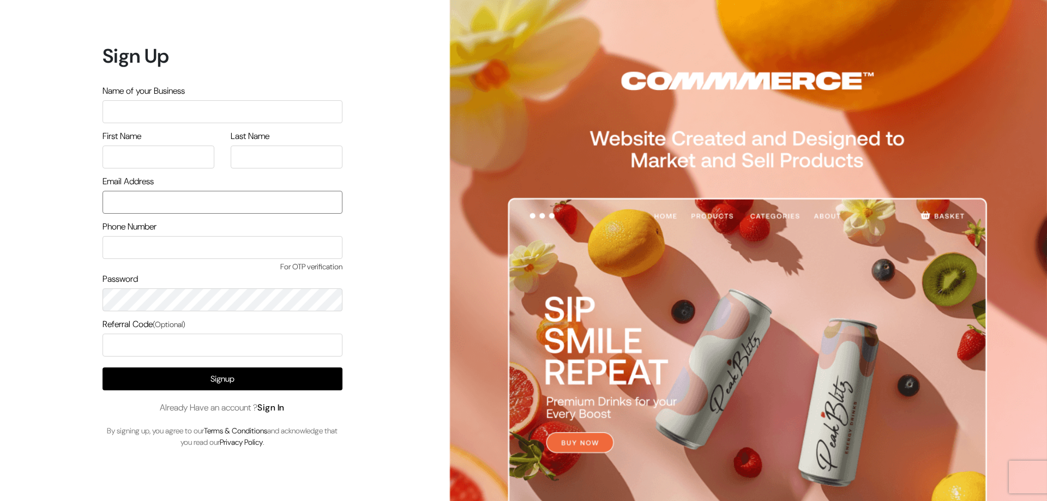
type input "refreshub@yahoo.com"
click at [278, 405] on link "Sign In" at bounding box center [270, 407] width 27 height 11
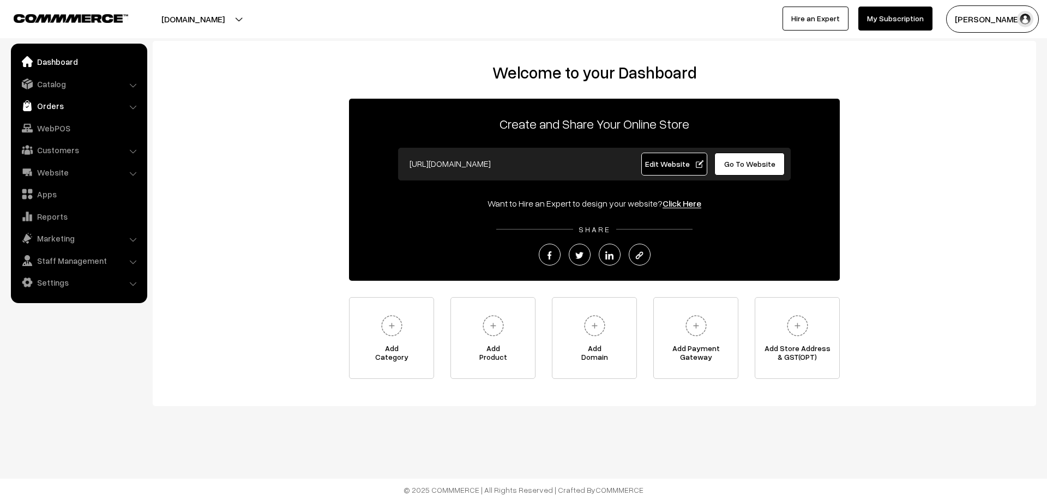
click at [45, 101] on link "Orders" at bounding box center [79, 106] width 130 height 20
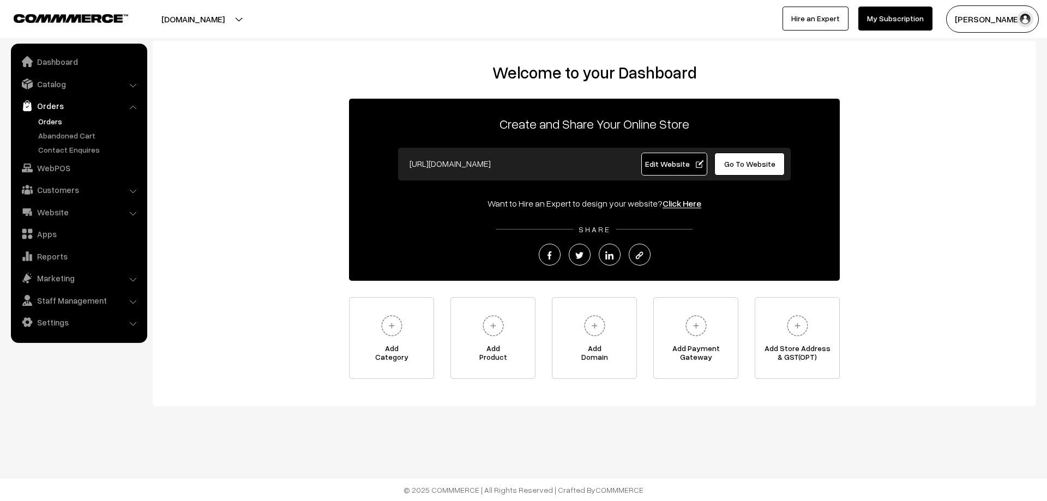
click at [60, 124] on link "Orders" at bounding box center [89, 121] width 108 height 11
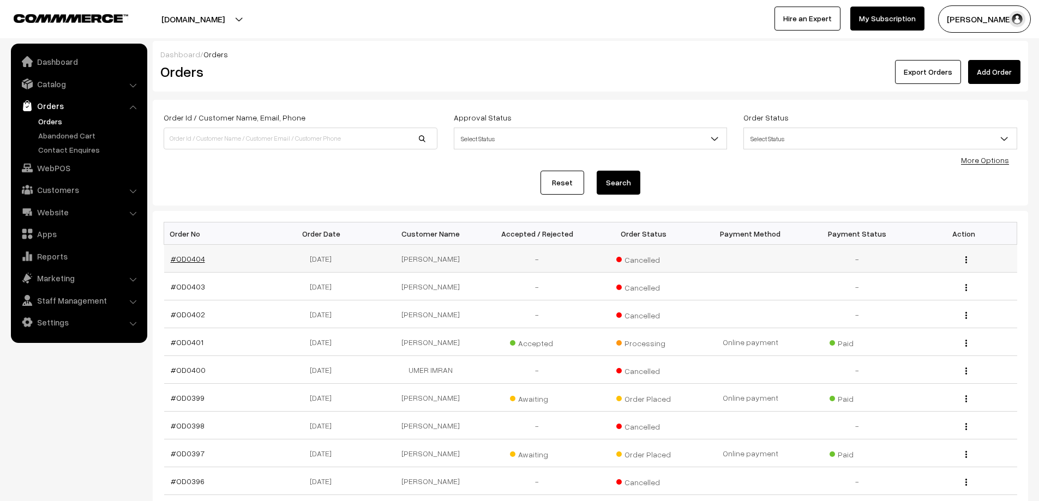
click at [187, 254] on link "#OD0404" at bounding box center [188, 258] width 34 height 9
click at [227, 140] on input at bounding box center [301, 139] width 274 height 22
type input "rajesh gyan"
click at [597, 171] on button "Search" at bounding box center [619, 183] width 44 height 24
